Goal: Task Accomplishment & Management: Complete application form

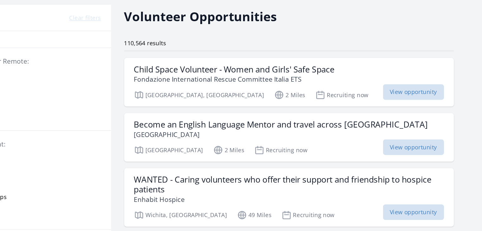
scroll to position [12, 0]
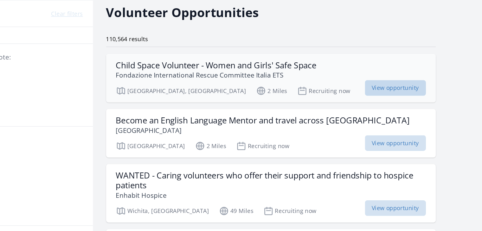
click at [388, 107] on span "View opportunity" at bounding box center [402, 107] width 47 height 12
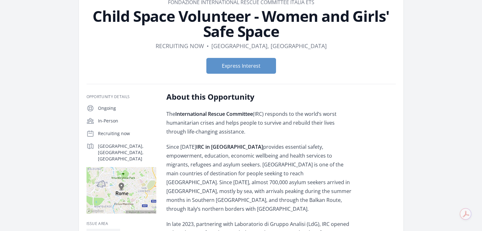
scroll to position [39, 0]
click at [266, 65] on button "Express Interest" at bounding box center [241, 66] width 70 height 16
